Goal: Transaction & Acquisition: Purchase product/service

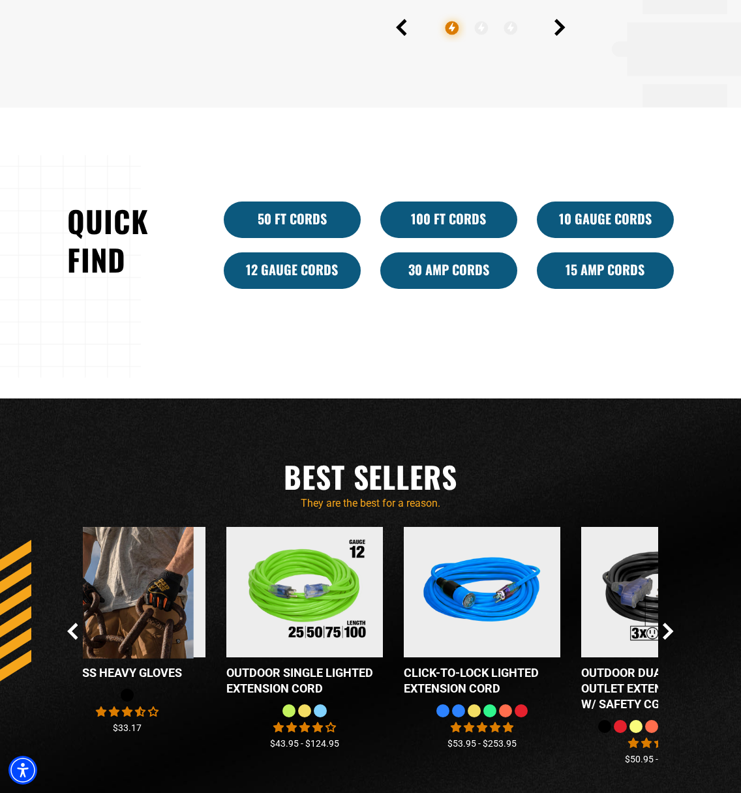
scroll to position [937, 0]
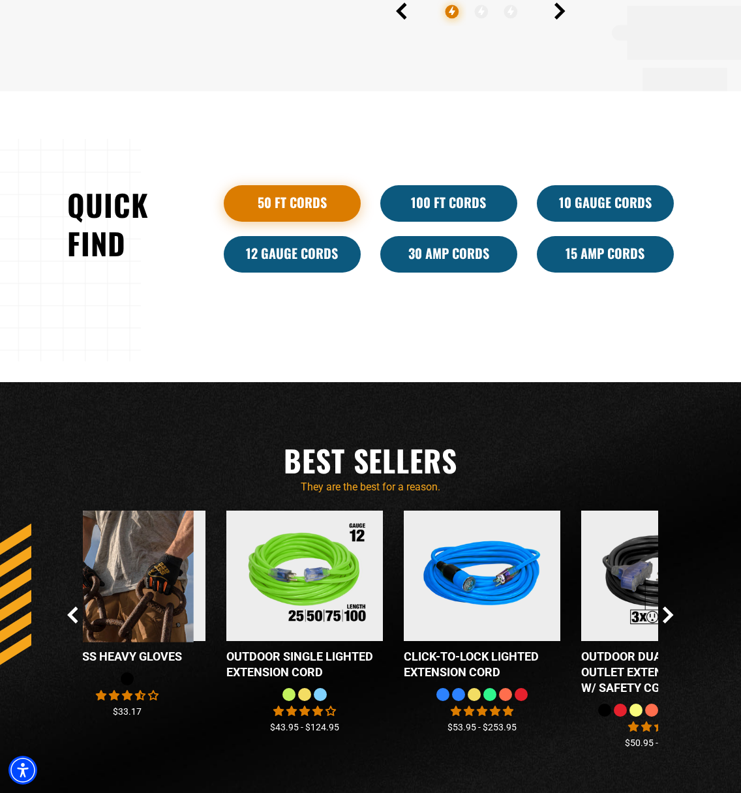
click at [329, 198] on link "50 ft cords" at bounding box center [292, 203] width 137 height 37
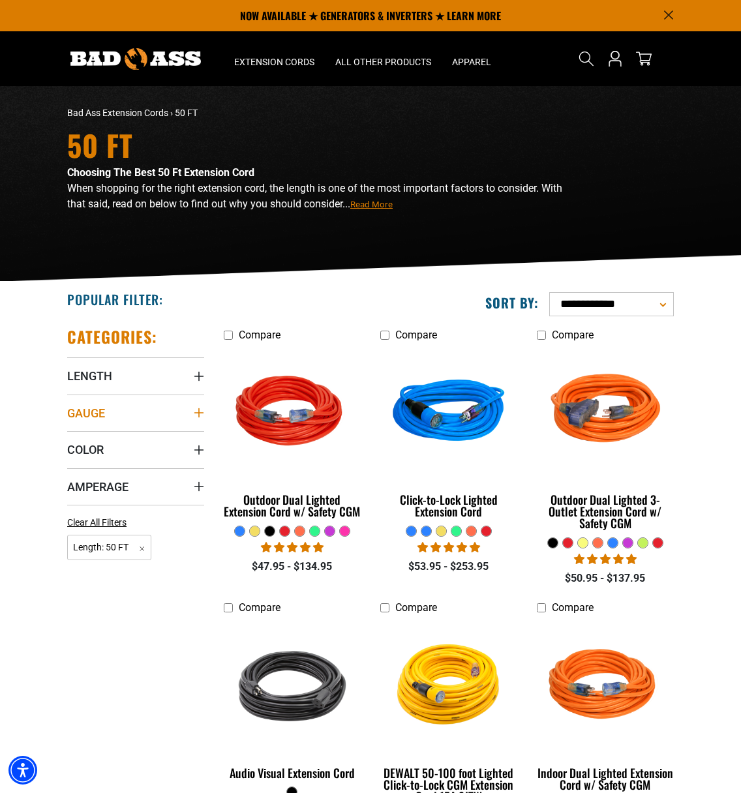
click at [132, 414] on summary "Gauge" at bounding box center [135, 413] width 137 height 37
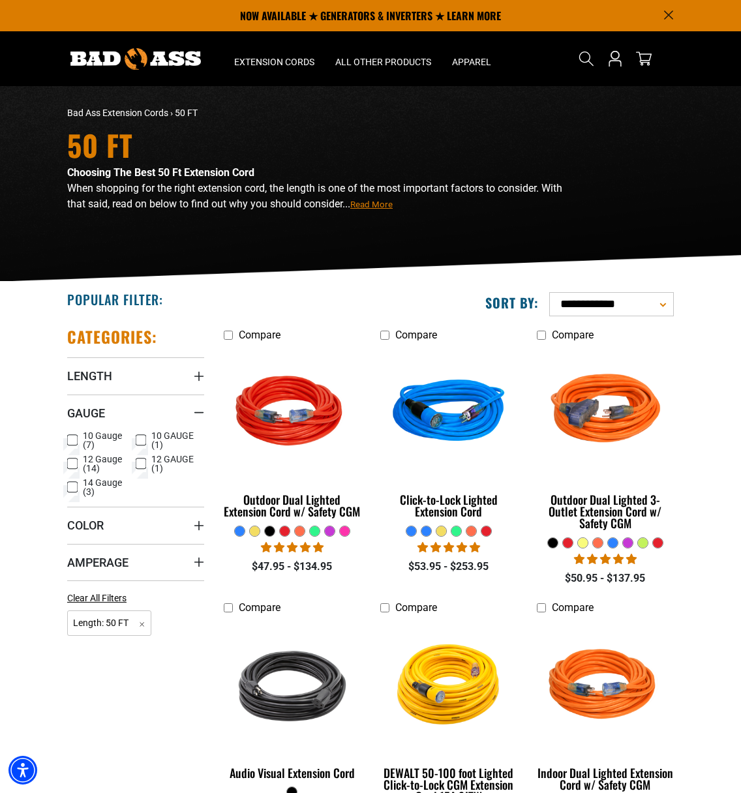
click at [70, 438] on icon at bounding box center [72, 440] width 10 height 17
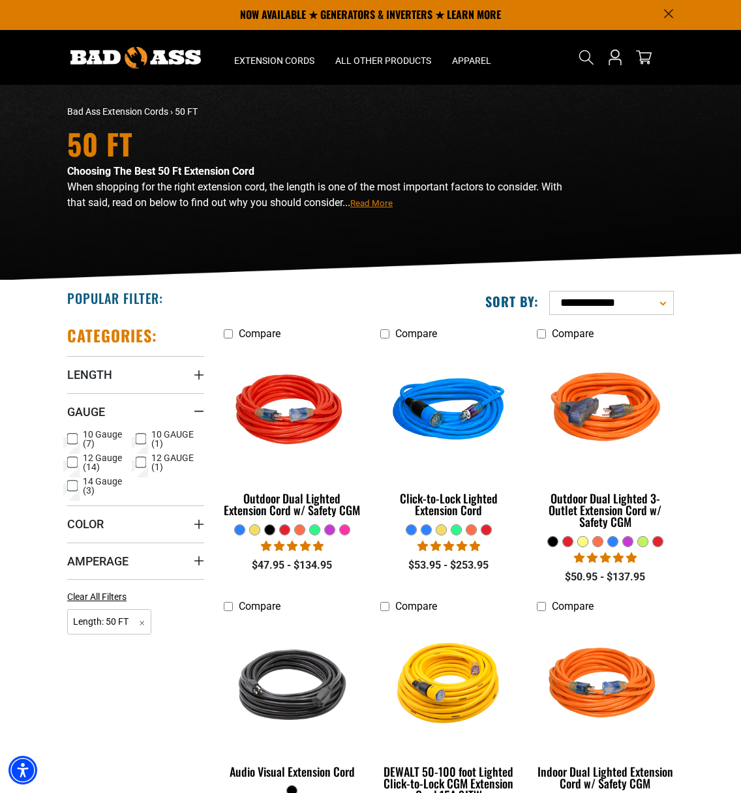
scroll to position [1, 0]
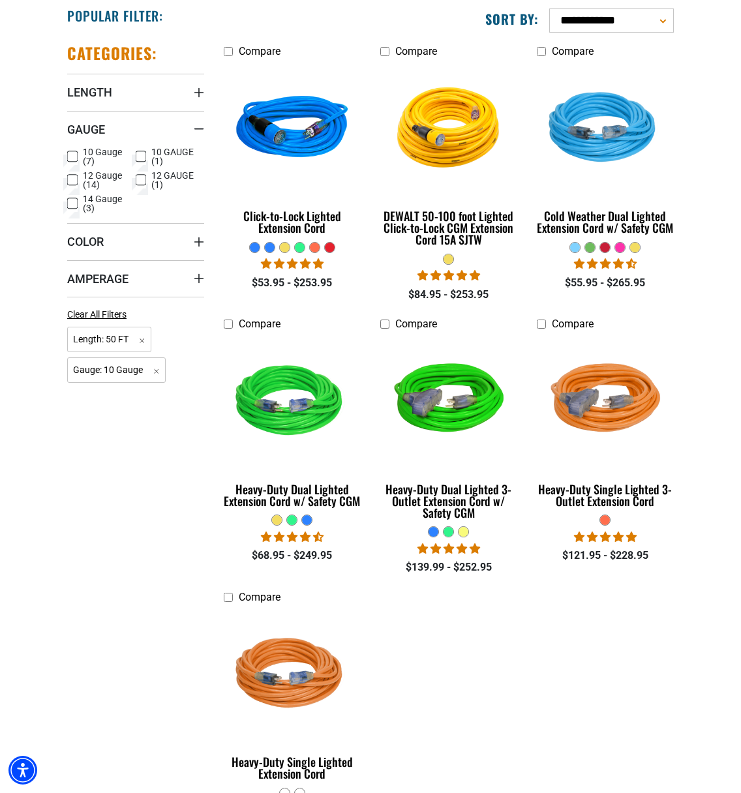
scroll to position [302, 0]
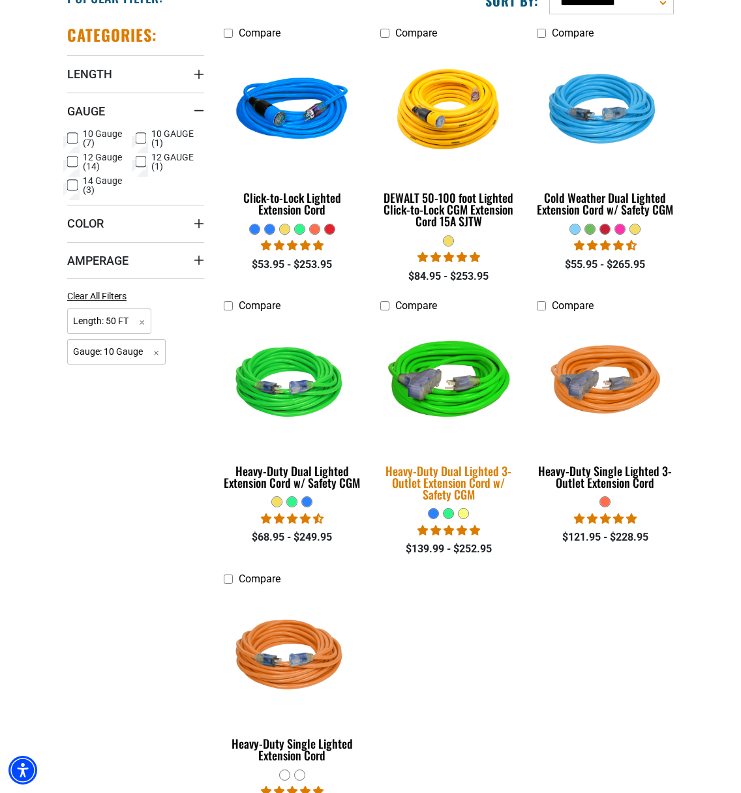
click at [451, 479] on div "Heavy-Duty Dual Lighted 3-Outlet Extension Cord w/ Safety CGM" at bounding box center [448, 482] width 137 height 35
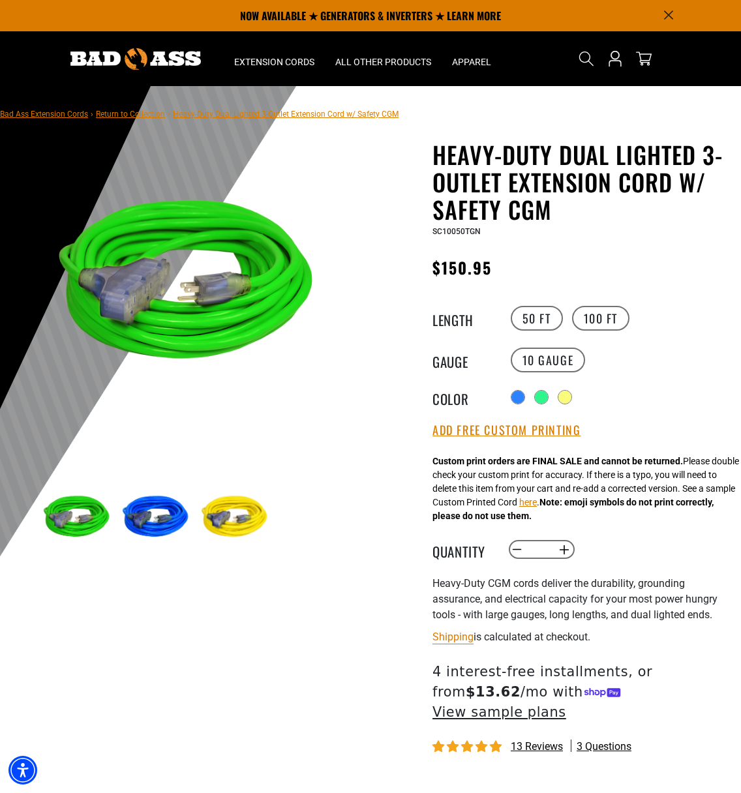
click at [170, 503] on img at bounding box center [155, 519] width 76 height 76
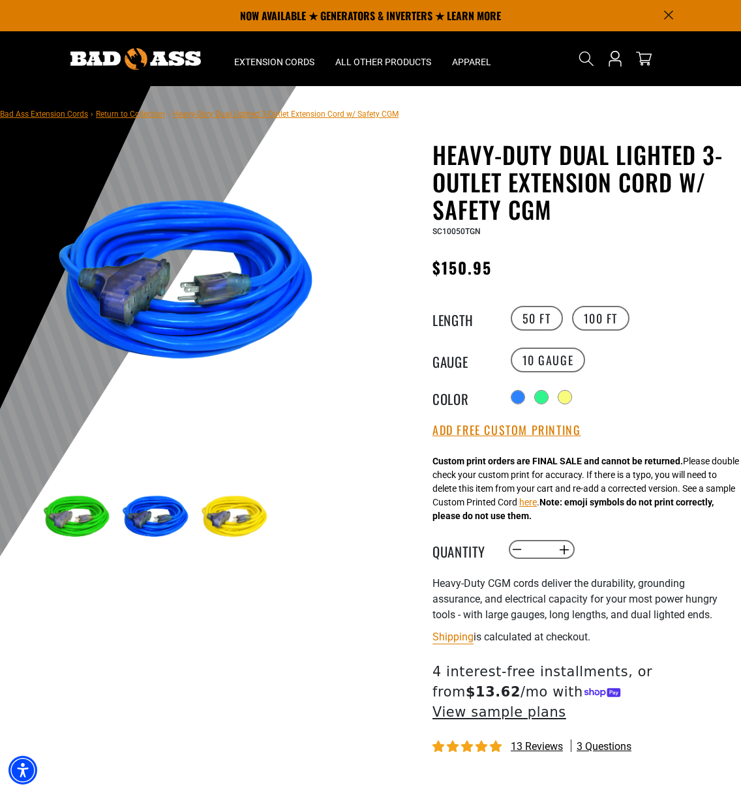
click at [228, 511] on img at bounding box center [234, 519] width 76 height 76
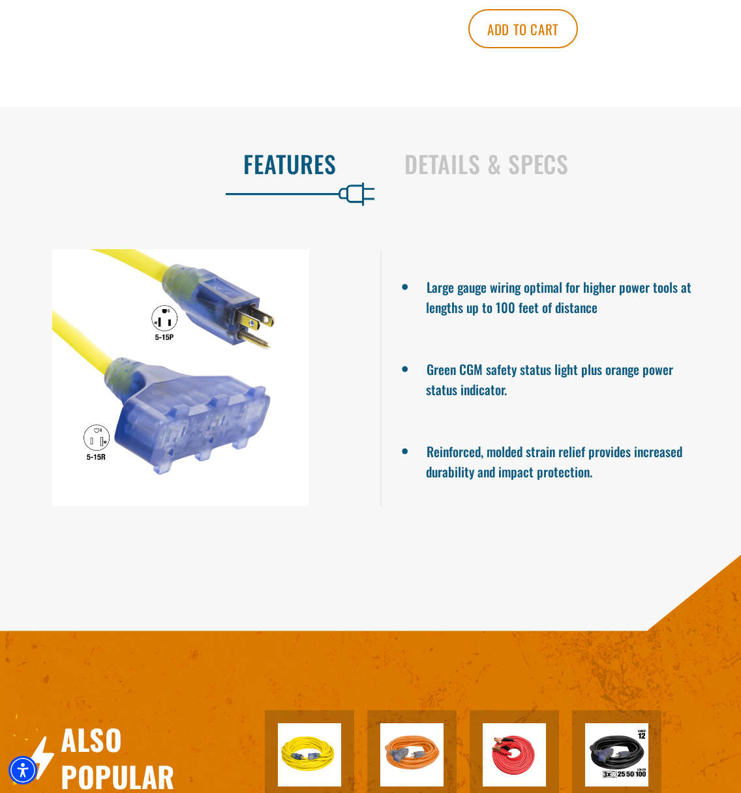
scroll to position [792, 0]
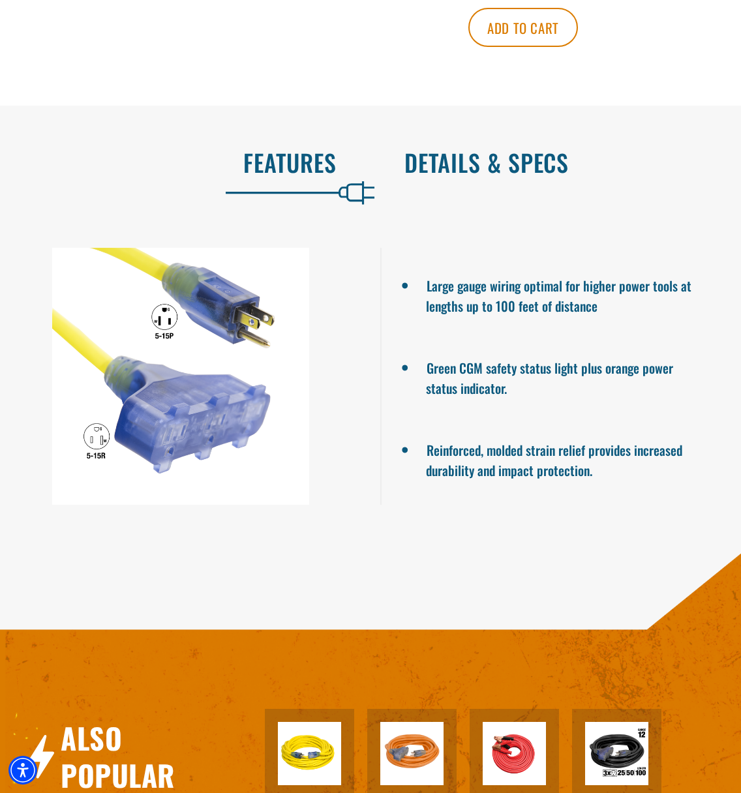
click at [465, 158] on h2 "Details & Specs" at bounding box center [558, 162] width 309 height 27
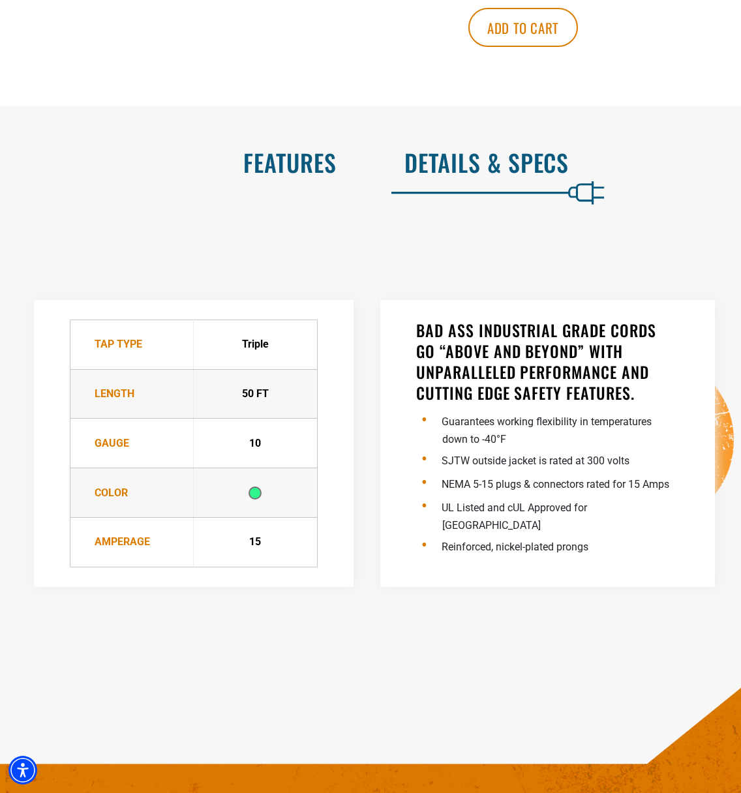
click at [327, 156] on h2 "Features" at bounding box center [181, 162] width 309 height 27
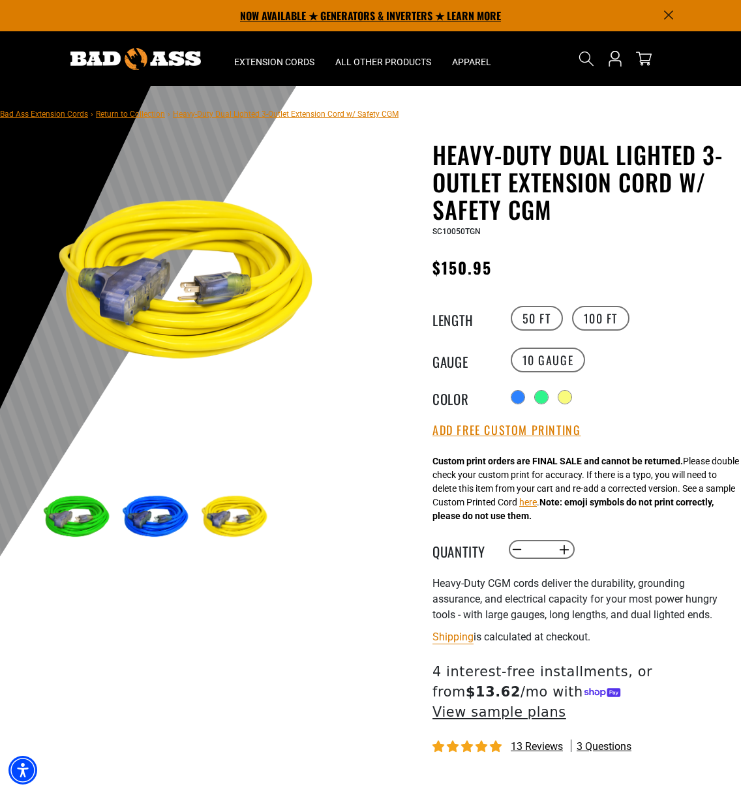
scroll to position [0, 0]
